Goal: Complete application form

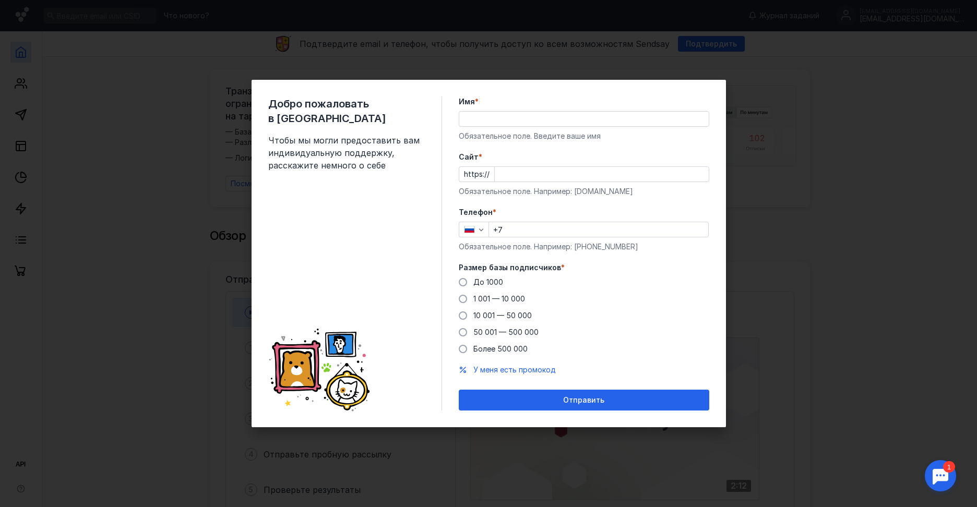
click at [512, 113] on input "Имя *" at bounding box center [583, 119] width 249 height 15
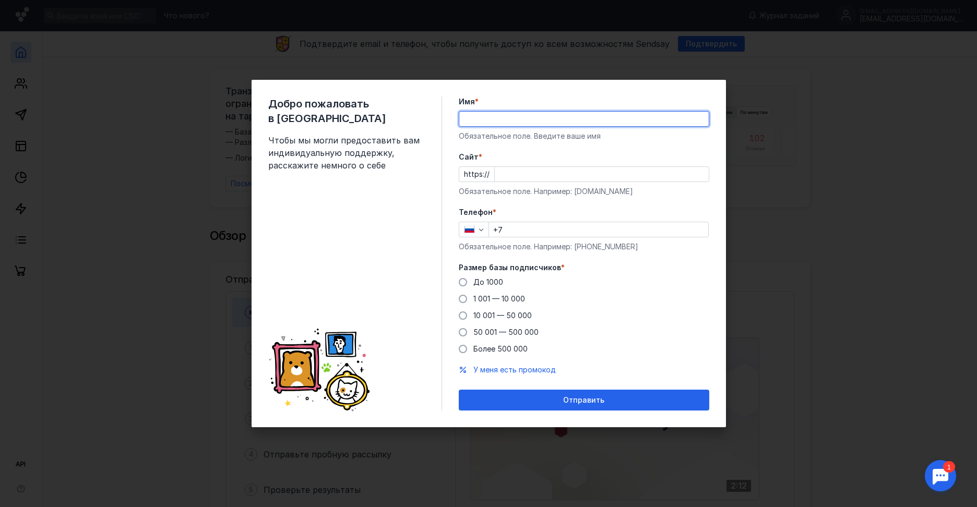
type input "[PERSON_NAME]"
type input "[PHONE_NUMBER]"
type input "[PERSON_NAME]"
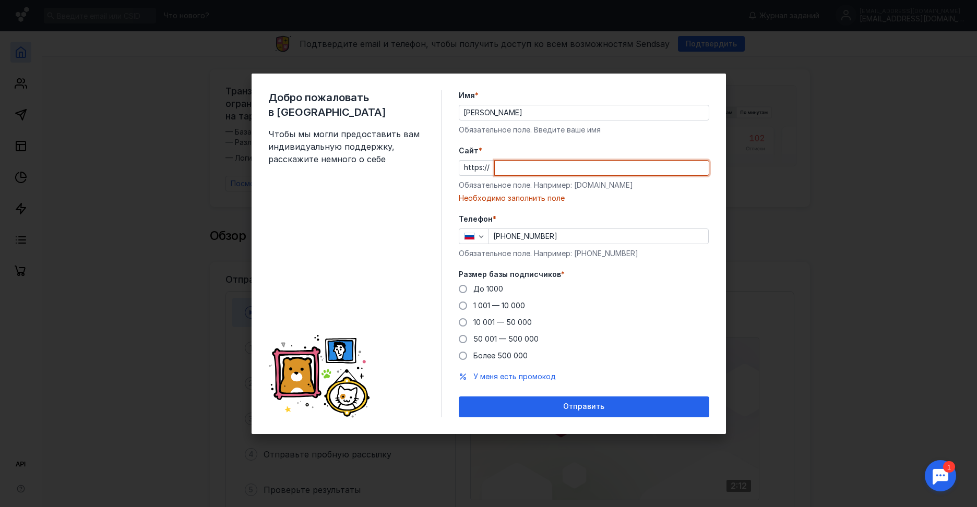
click at [595, 163] on input "Cайт *" at bounding box center [602, 168] width 214 height 15
paste input "[DOMAIN_NAME]"
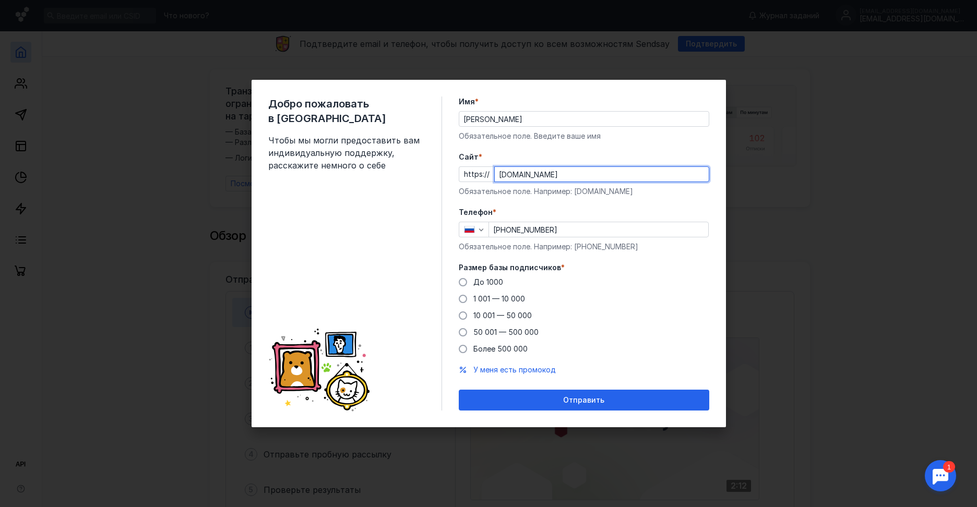
type input "[DOMAIN_NAME]"
click at [492, 286] on div "До 1000" at bounding box center [488, 282] width 30 height 10
click at [0, 0] on input "До 1000" at bounding box center [0, 0] width 0 height 0
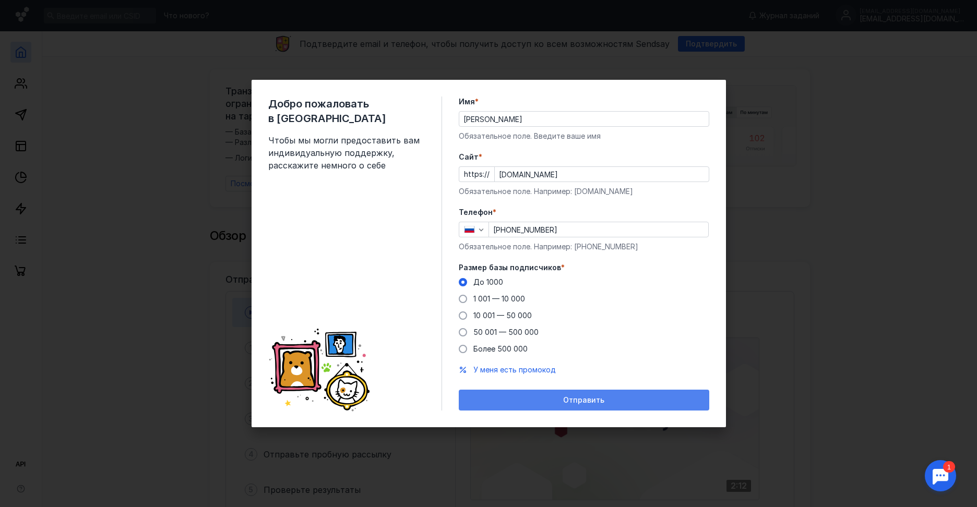
click at [547, 395] on div "Отправить" at bounding box center [584, 400] width 250 height 21
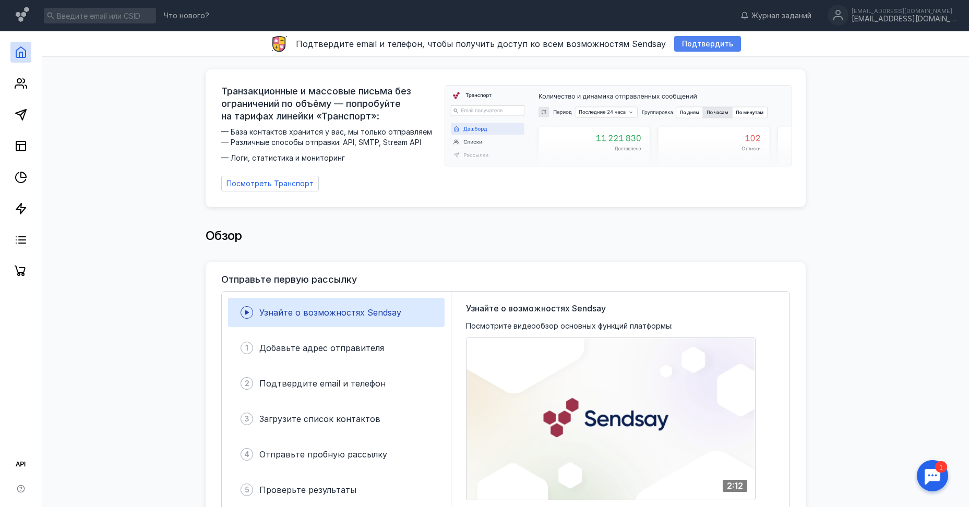
click at [704, 47] on span "Подтвердить" at bounding box center [707, 44] width 51 height 9
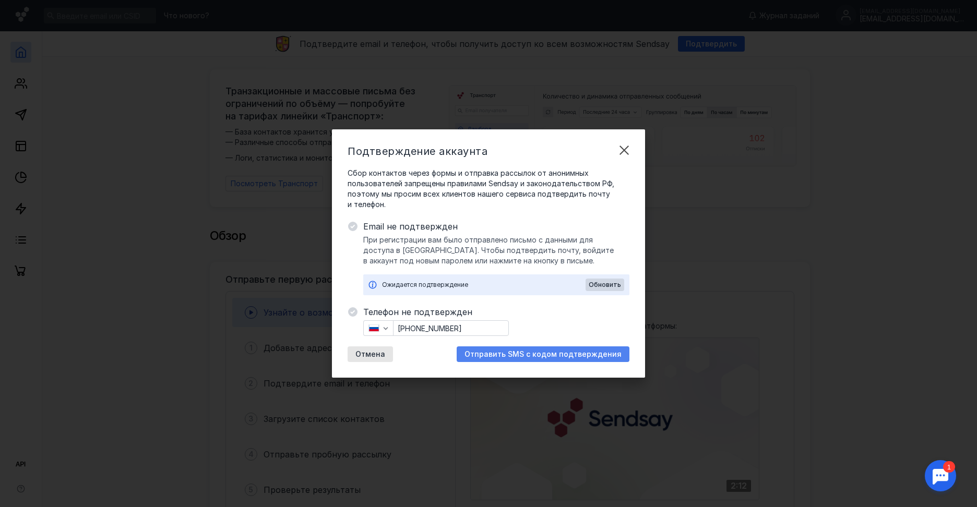
click at [554, 352] on span "Отправить SMS с кодом подтверждения" at bounding box center [542, 354] width 157 height 9
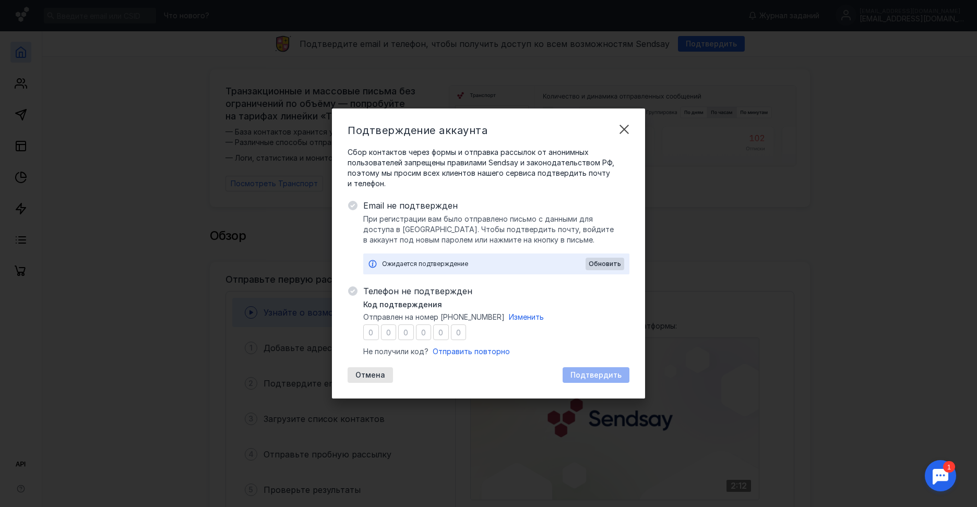
type input "4"
type input "3"
type input "2"
type input "3"
type input "1"
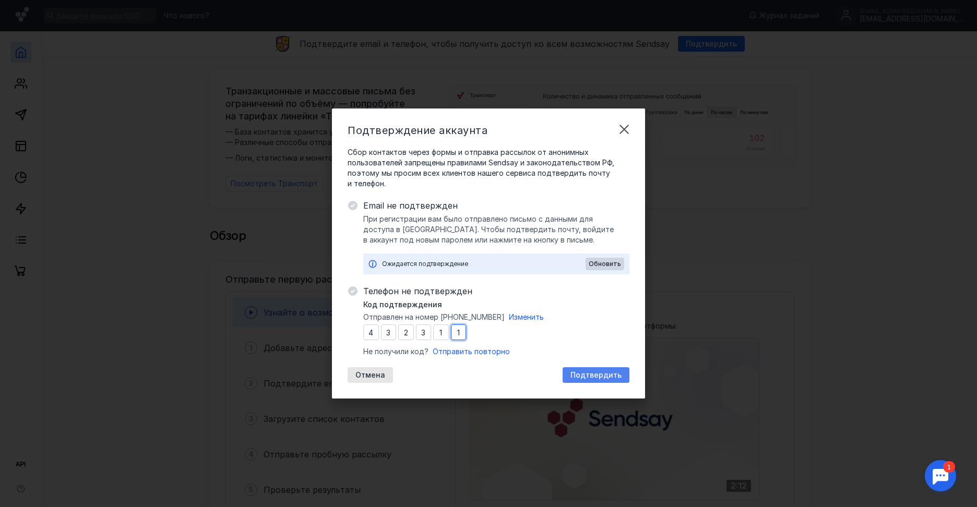
type input "1"
click at [584, 381] on div "Подтвердить" at bounding box center [595, 375] width 67 height 16
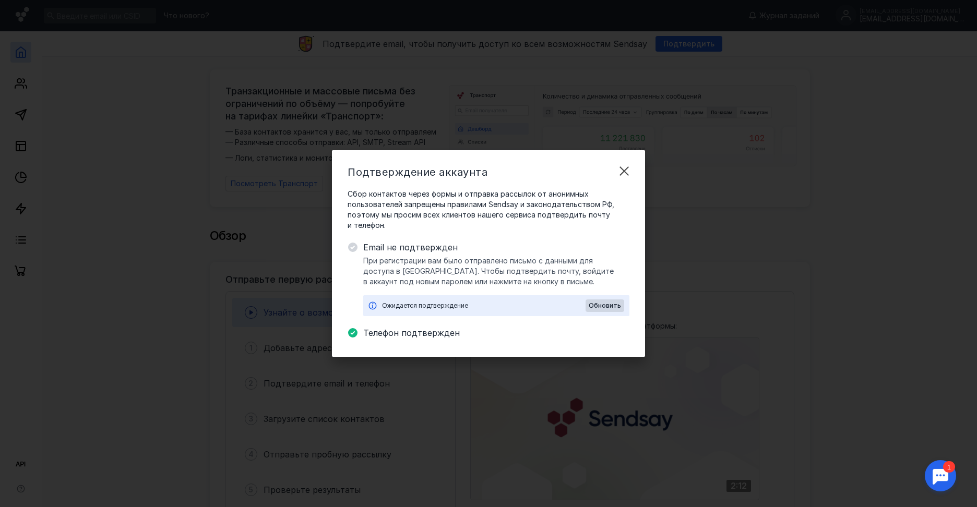
click at [441, 303] on div "Ожидается подтверждение" at bounding box center [483, 306] width 203 height 10
